Goal: Task Accomplishment & Management: Manage account settings

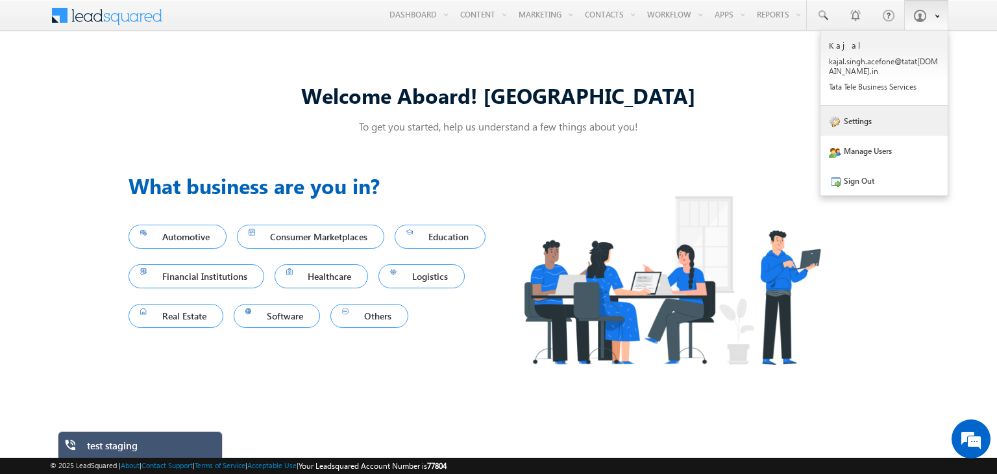
click at [866, 118] on link "Settings" at bounding box center [883, 121] width 127 height 30
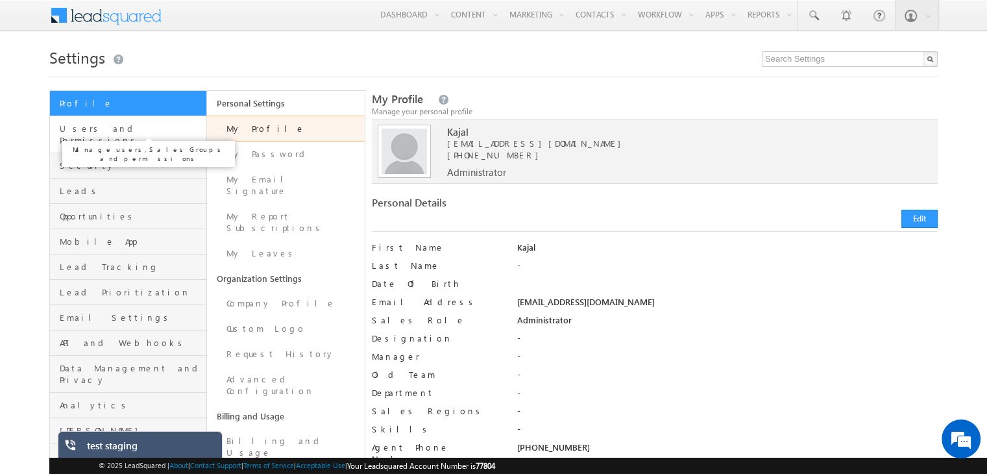
click at [119, 125] on span "Users and Permissions" at bounding box center [131, 134] width 143 height 23
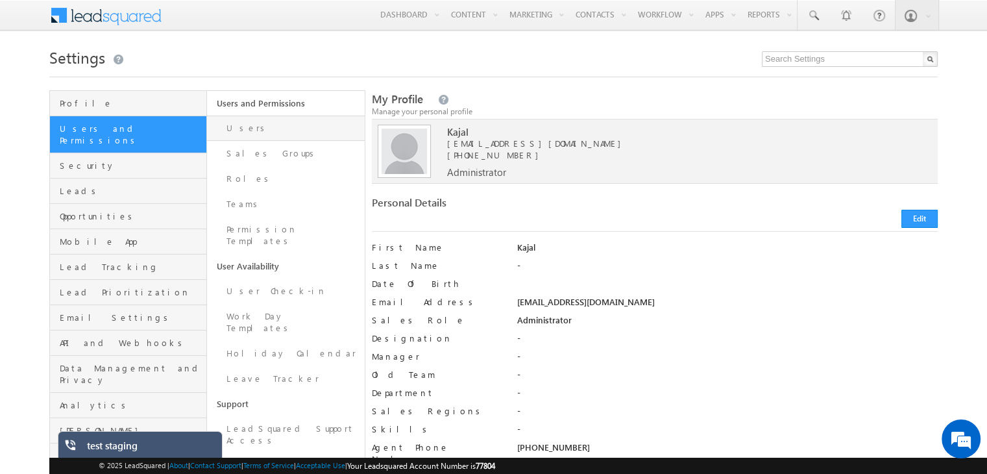
click at [274, 127] on link "Users" at bounding box center [285, 127] width 157 height 25
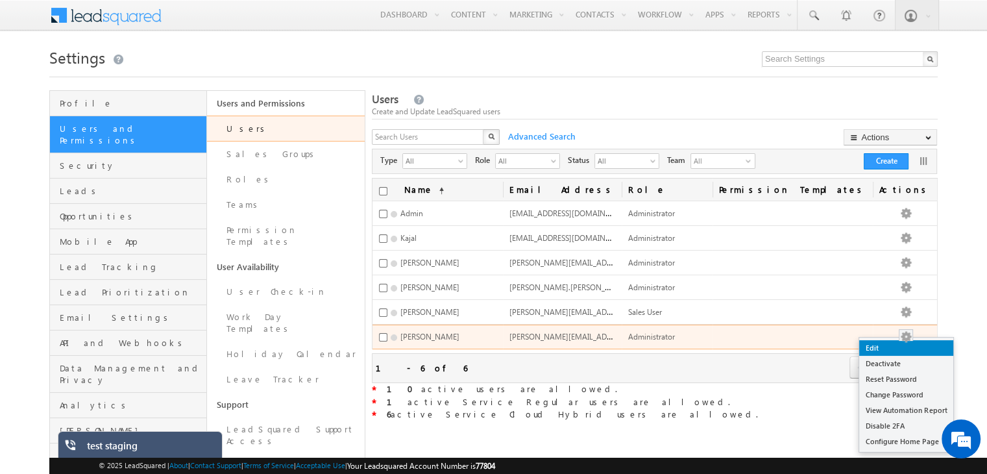
click at [912, 346] on link "Edit" at bounding box center [906, 348] width 94 height 16
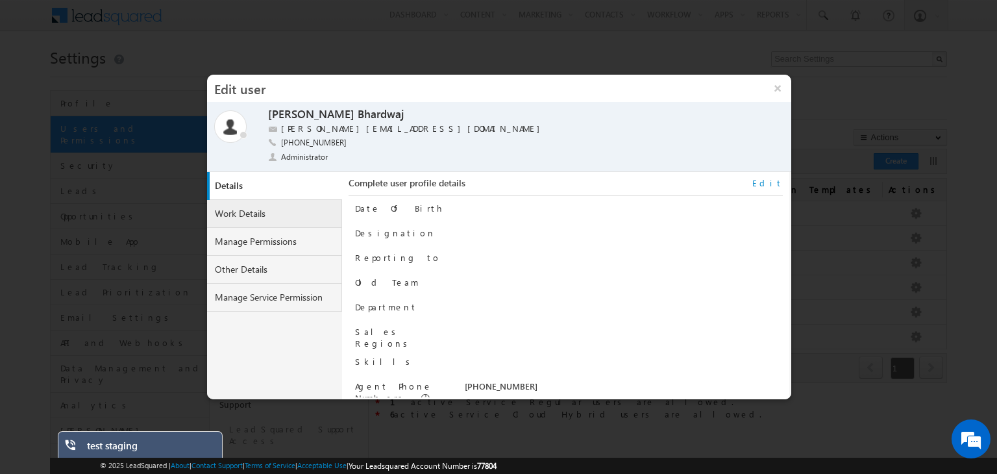
click at [254, 213] on link "Work Details" at bounding box center [274, 214] width 135 height 28
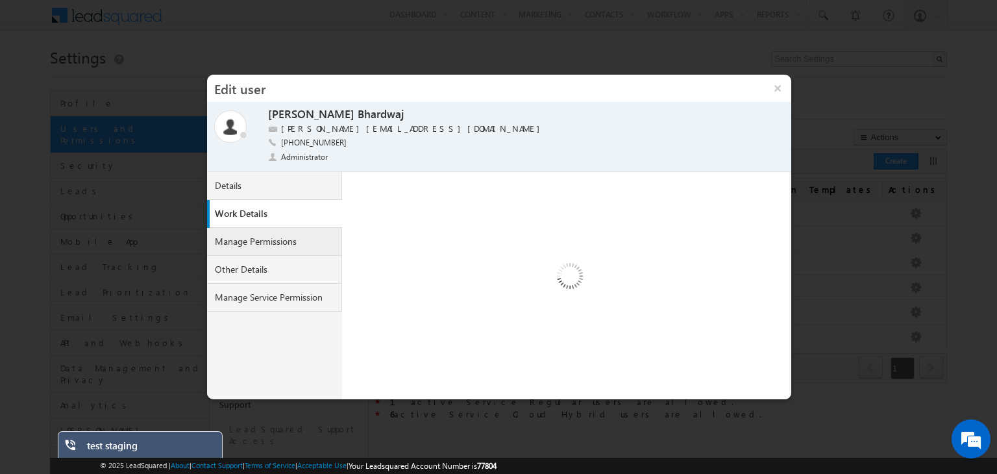
click at [256, 243] on link "Manage Permissions" at bounding box center [274, 242] width 135 height 28
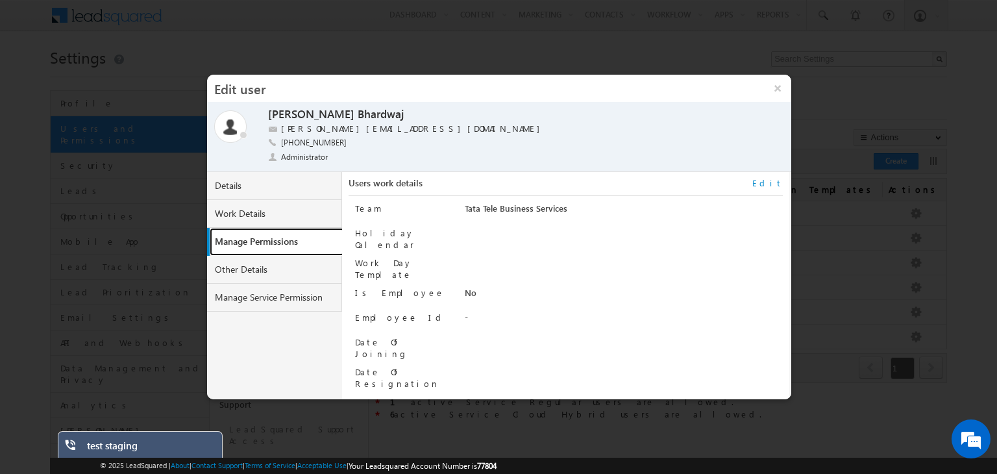
select select "9"
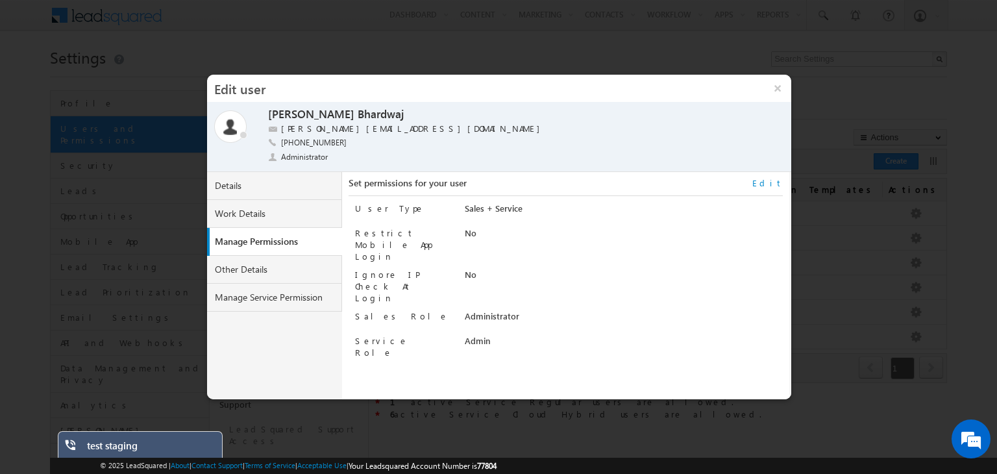
click at [779, 180] on link "Edit" at bounding box center [767, 183] width 30 height 12
select select "Administrator"
click at [511, 210] on select "Regular Service Cloud Sales + Service" at bounding box center [597, 209] width 265 height 15
select select "5"
click at [465, 202] on select "Regular Service Cloud Sales + Service" at bounding box center [597, 209] width 265 height 15
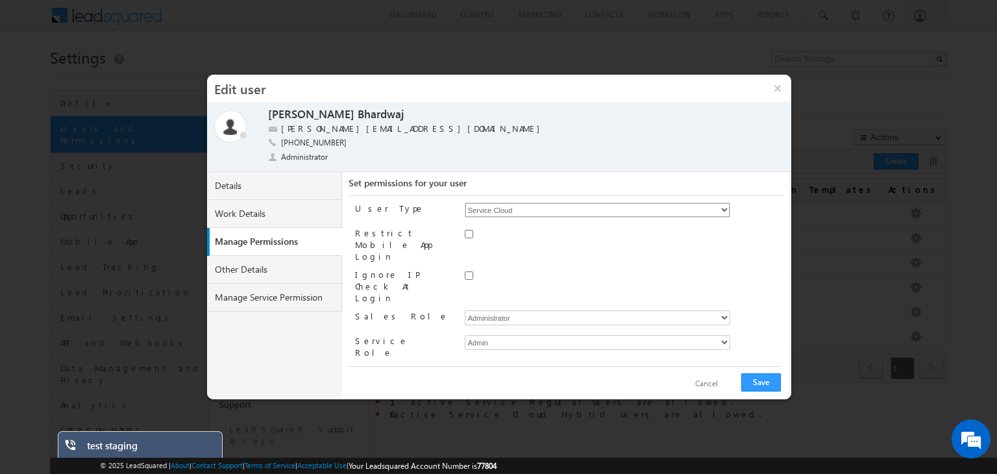
checkbox input "true"
click at [545, 367] on span "None Selected" at bounding box center [523, 374] width 117 height 14
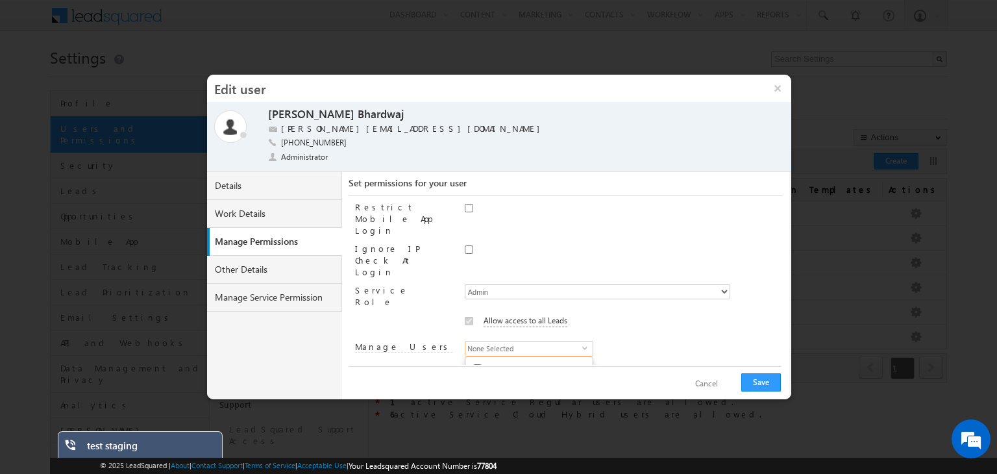
click at [637, 314] on div "Allow access to all Leads" at bounding box center [624, 324] width 318 height 20
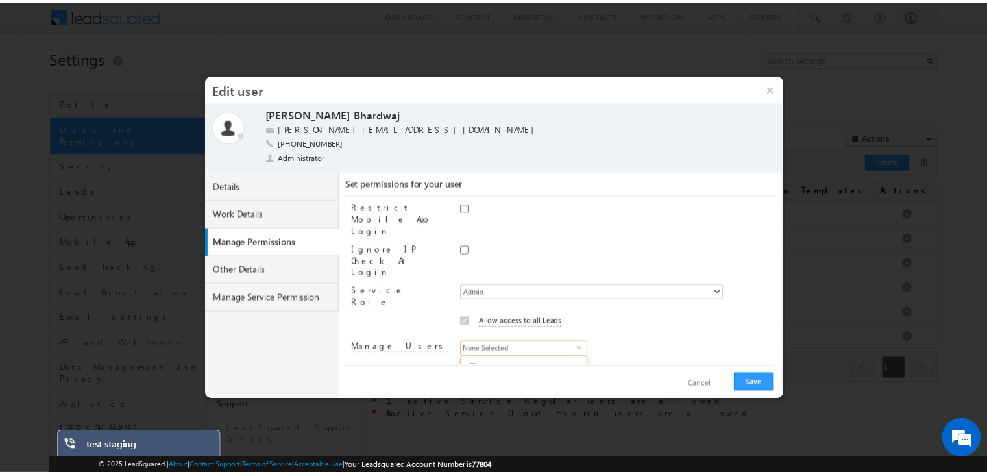
scroll to position [0, 0]
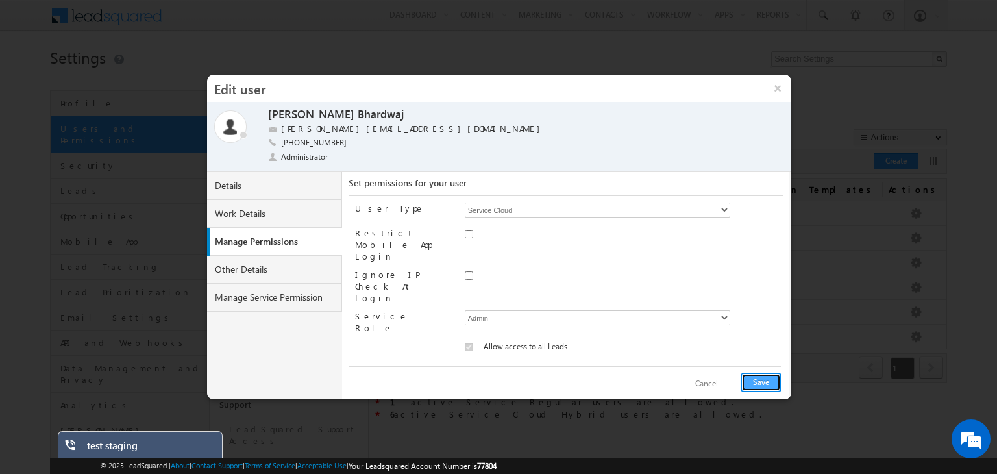
click at [773, 382] on button "Save" at bounding box center [761, 382] width 40 height 18
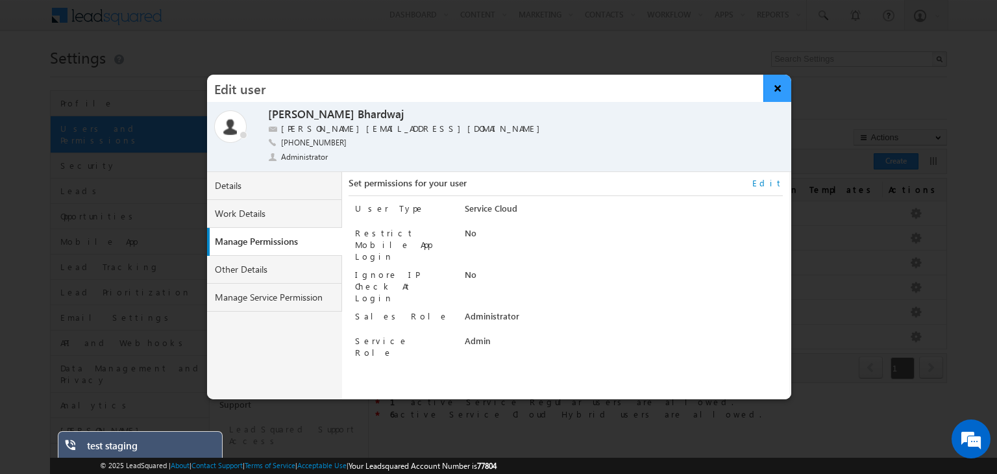
click at [778, 88] on button "×" at bounding box center [777, 88] width 28 height 27
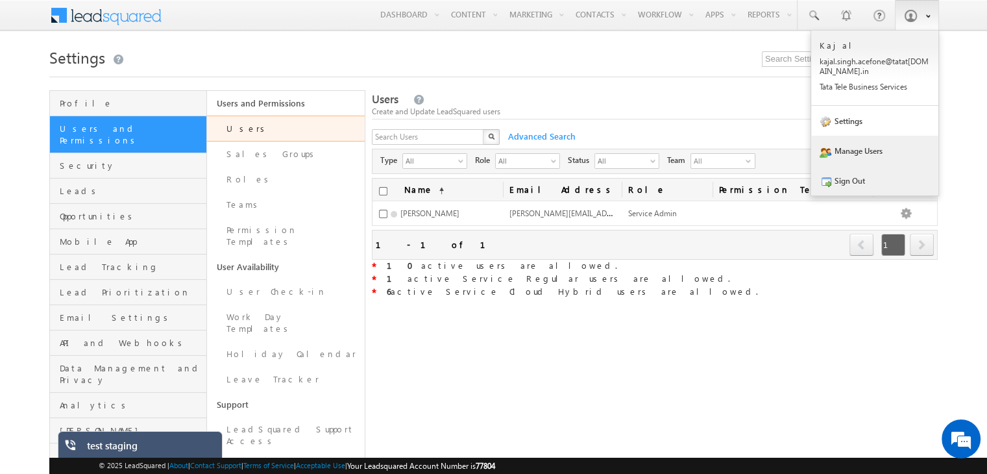
click at [870, 185] on link "Sign Out" at bounding box center [874, 180] width 127 height 30
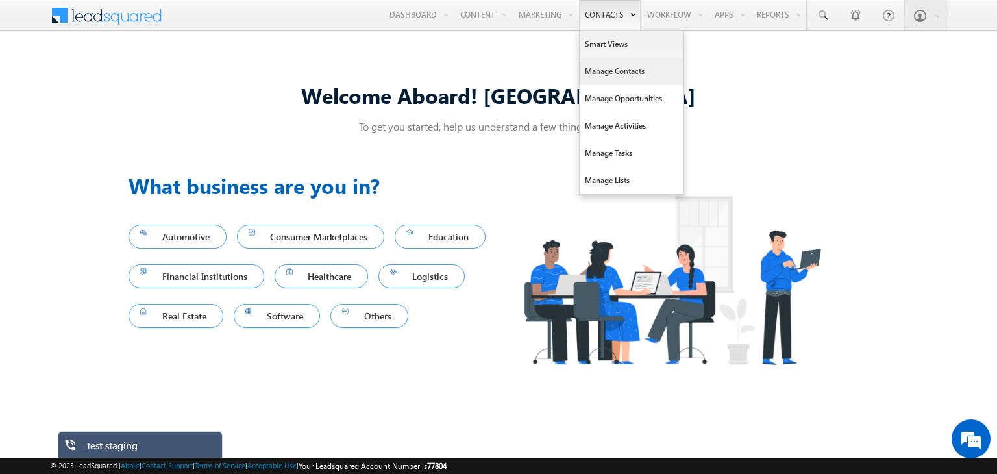
click at [601, 77] on link "Manage Contacts" at bounding box center [631, 71] width 104 height 27
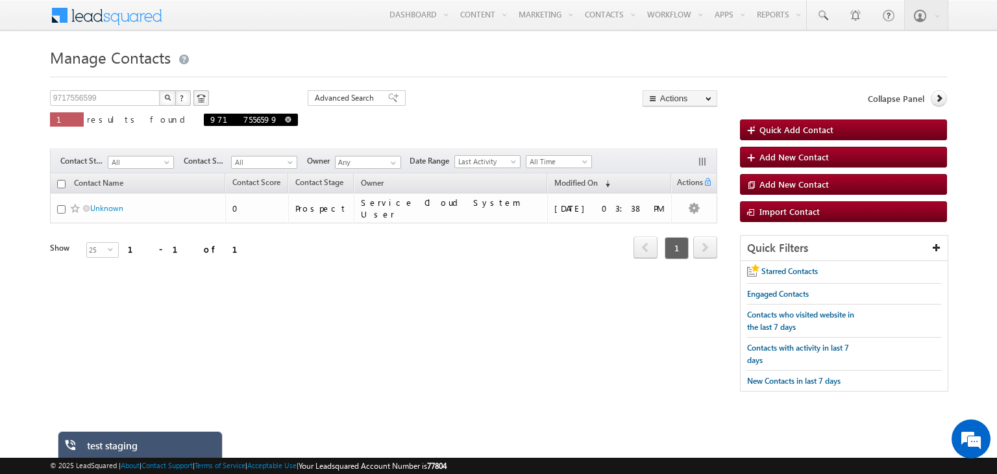
click at [285, 123] on link at bounding box center [288, 119] width 6 height 11
type input "Search Contacts"
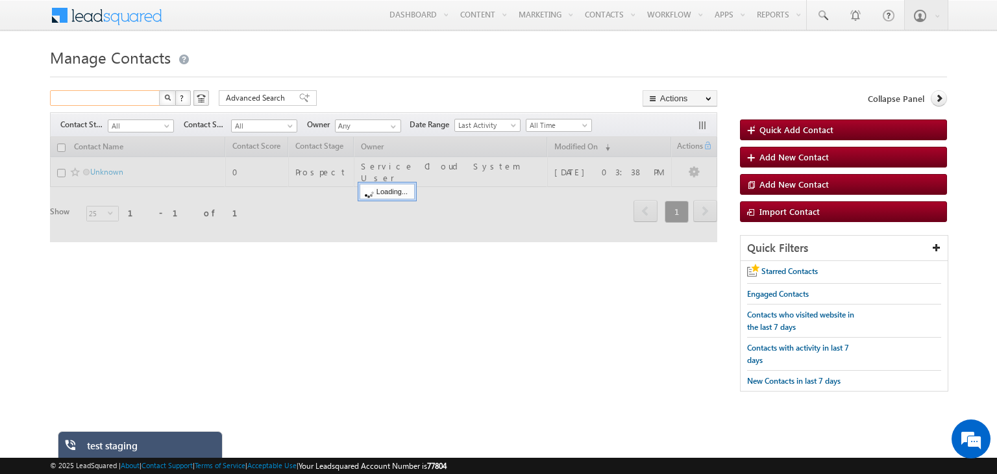
click at [127, 99] on input "text" at bounding box center [105, 98] width 111 height 16
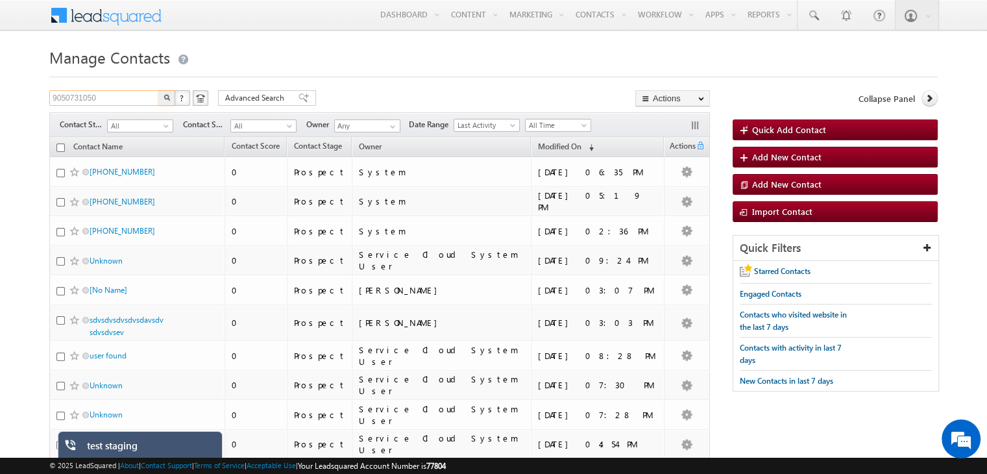
type input "9050731050"
click at [166, 99] on img "button" at bounding box center [167, 97] width 6 height 6
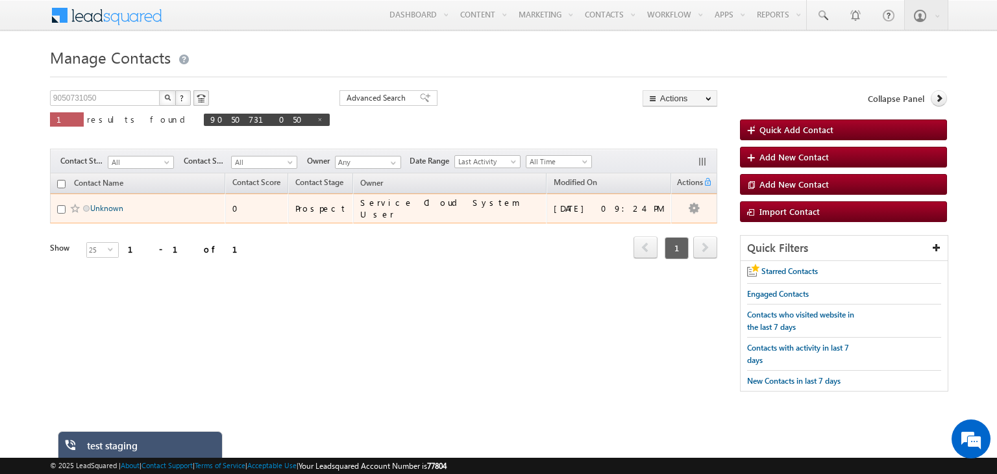
click at [109, 208] on link "Unknown" at bounding box center [106, 208] width 33 height 10
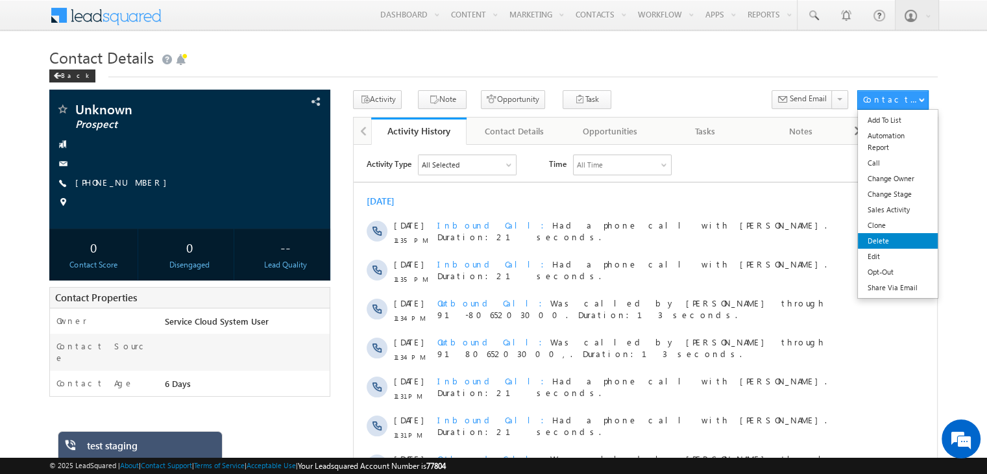
click at [893, 239] on link "Delete" at bounding box center [898, 241] width 80 height 16
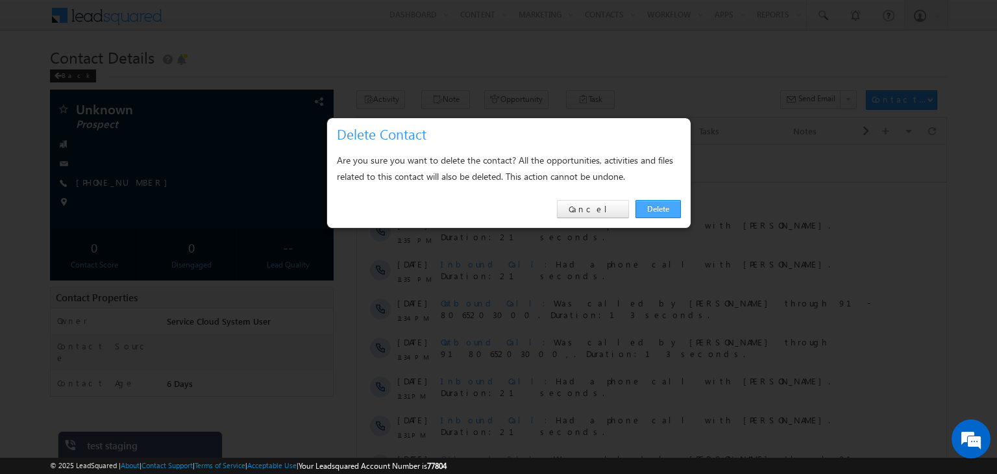
click at [649, 210] on link "Delete" at bounding box center [657, 209] width 45 height 18
